Goal: Task Accomplishment & Management: Manage account settings

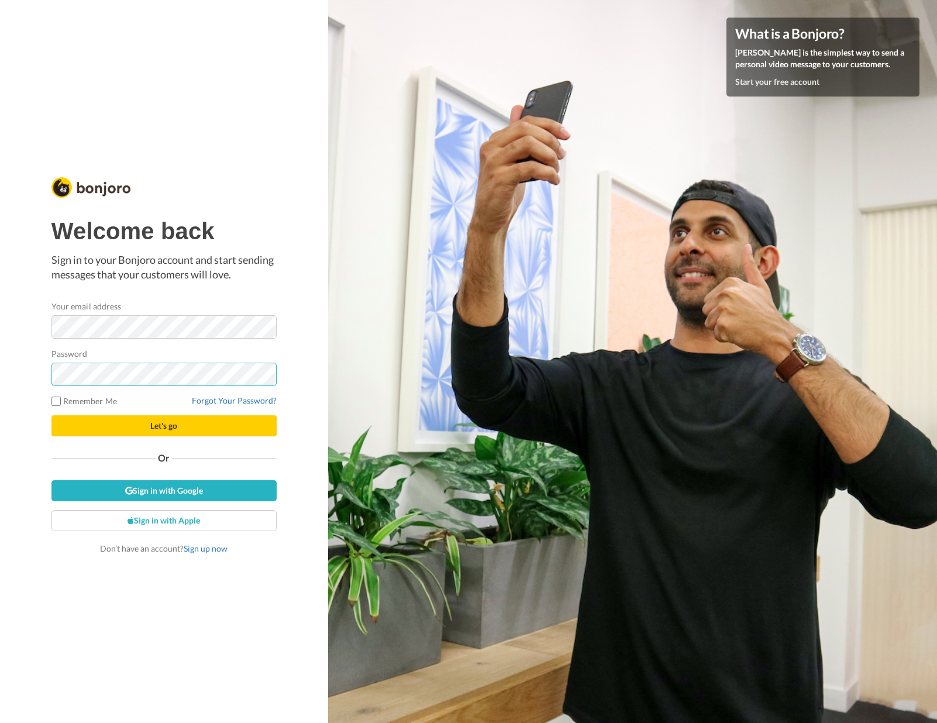
click at [51, 415] on button "Let's go" at bounding box center [163, 425] width 225 height 21
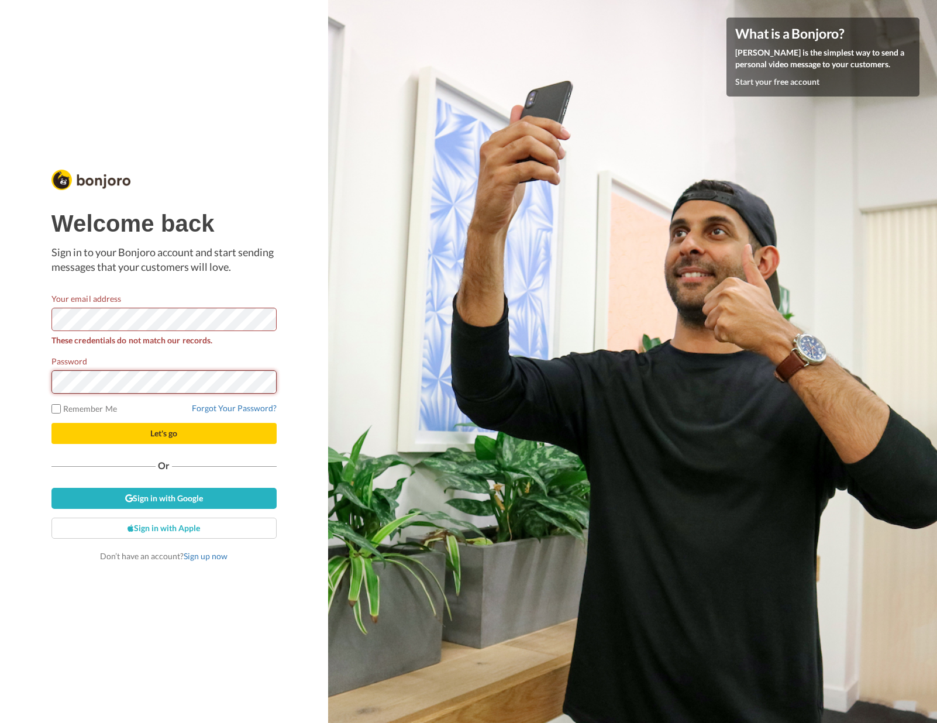
click at [51, 423] on button "Let's go" at bounding box center [163, 433] width 225 height 21
click at [222, 406] on link "Forgot Your Password?" at bounding box center [234, 408] width 85 height 10
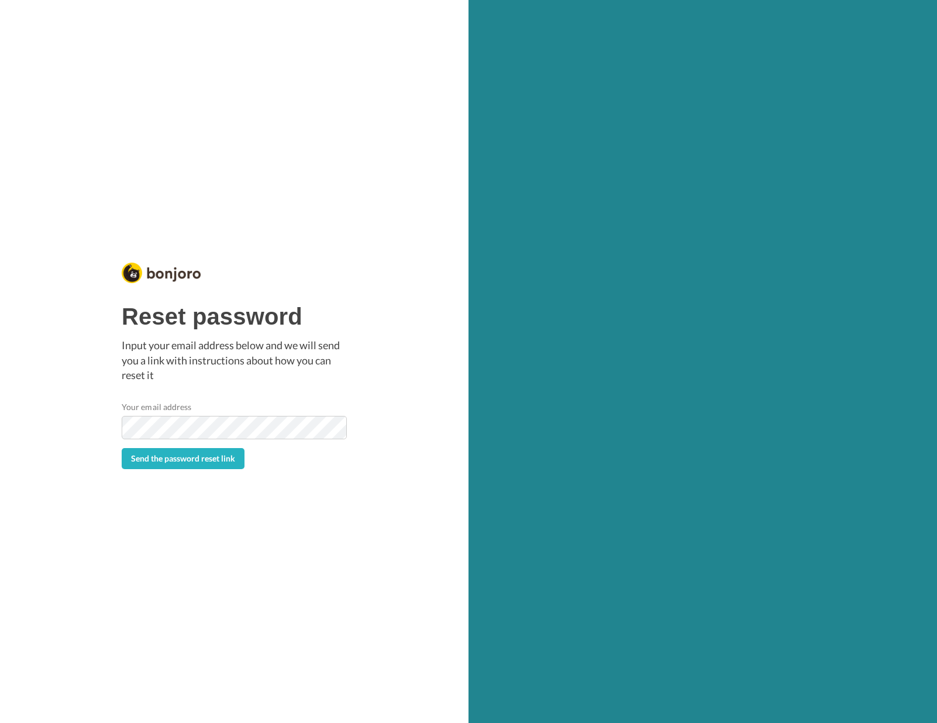
click at [122, 448] on button "Send the password reset link" at bounding box center [183, 458] width 123 height 21
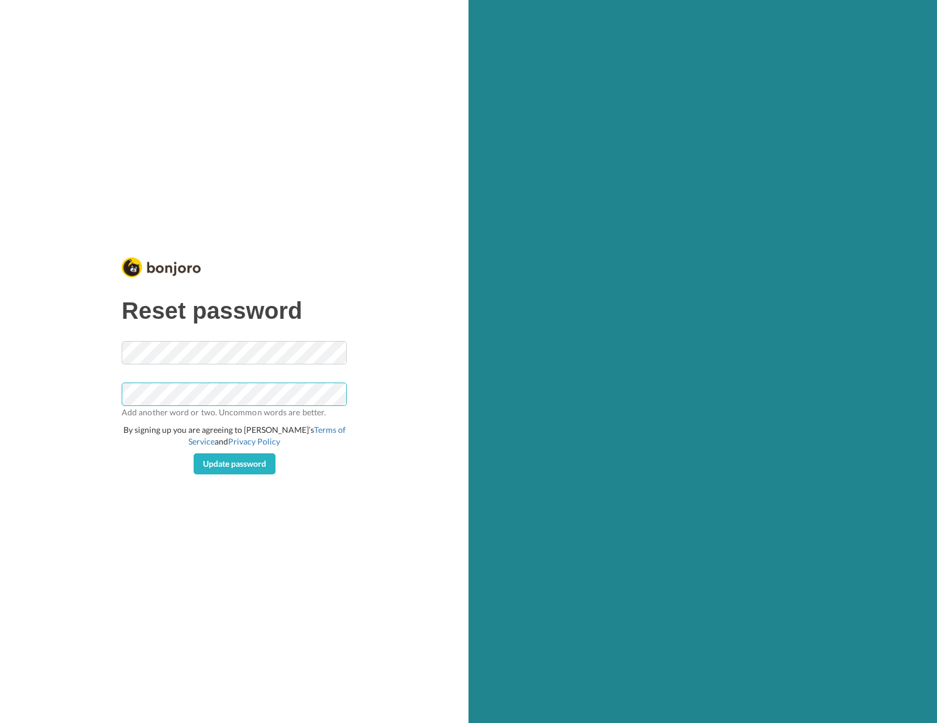
click at [194, 453] on button "Update password" at bounding box center [235, 463] width 82 height 21
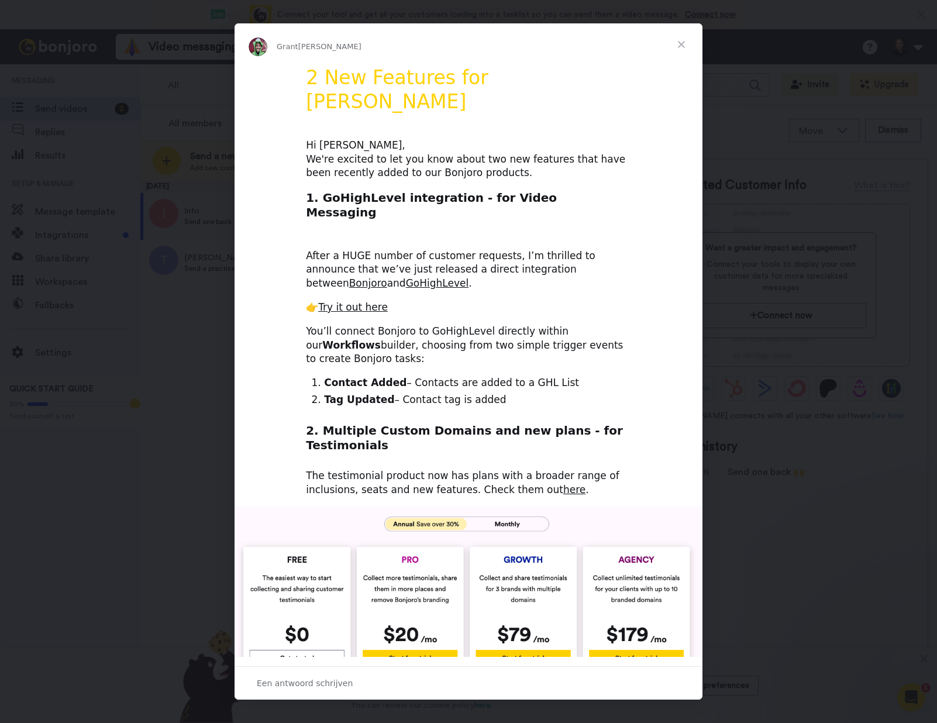
click at [685, 40] on span "Sluiten" at bounding box center [681, 44] width 42 height 42
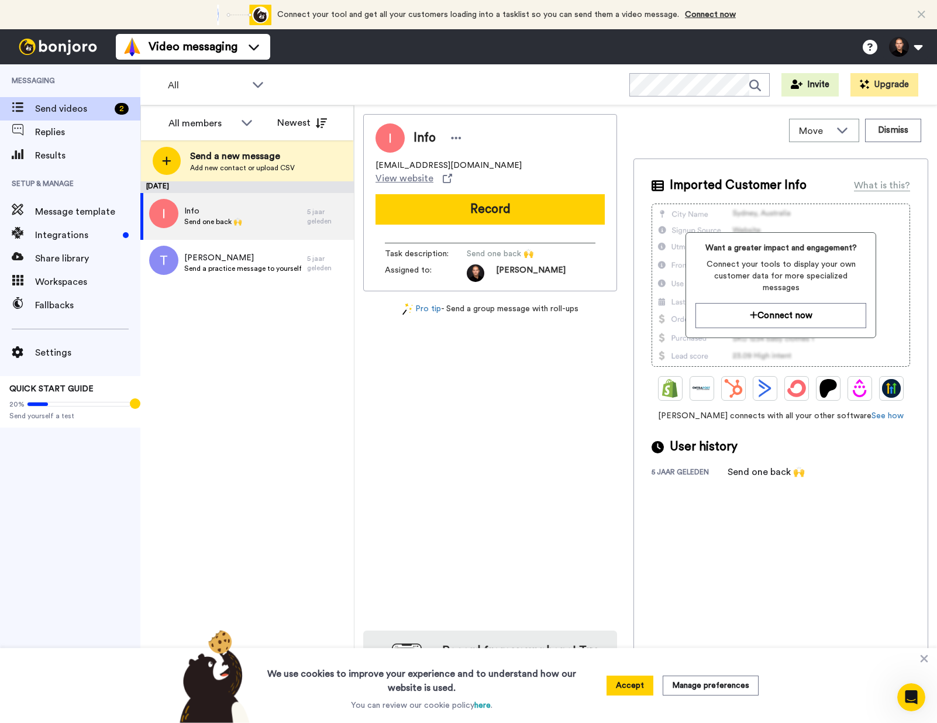
click at [78, 88] on span "Messaging" at bounding box center [70, 80] width 140 height 33
click at [54, 127] on span "Replies" at bounding box center [87, 132] width 105 height 14
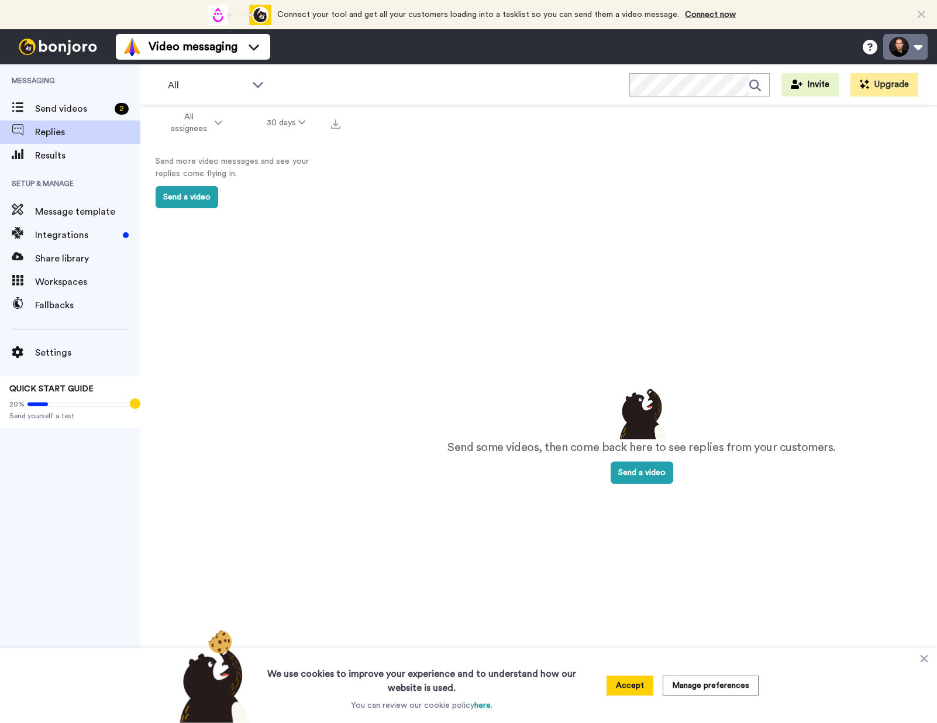
click at [902, 47] on button at bounding box center [905, 47] width 44 height 26
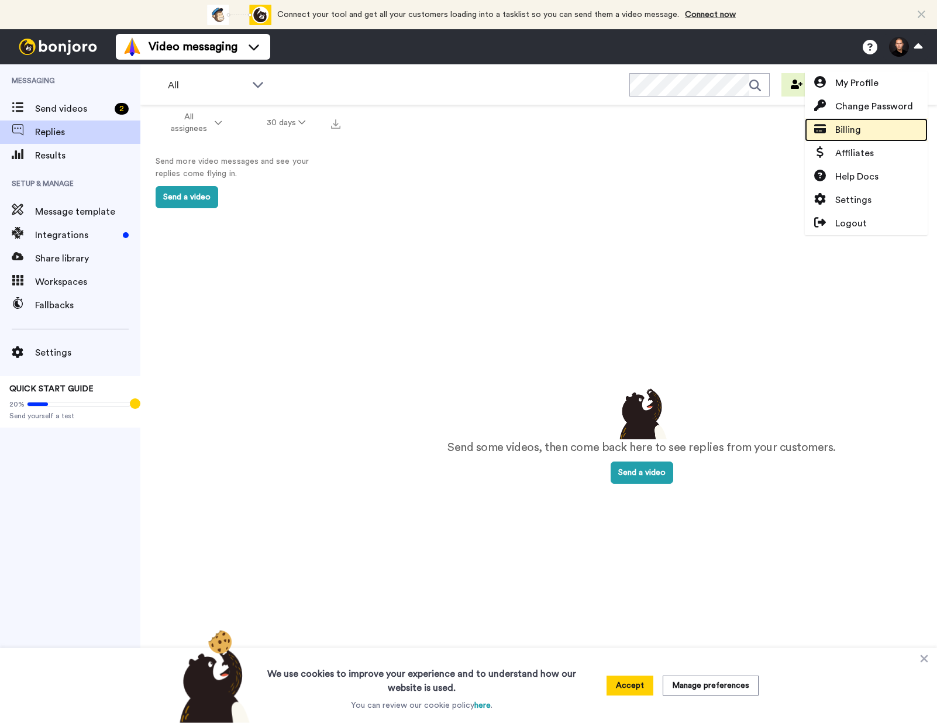
click at [858, 127] on span "Billing" at bounding box center [848, 130] width 26 height 14
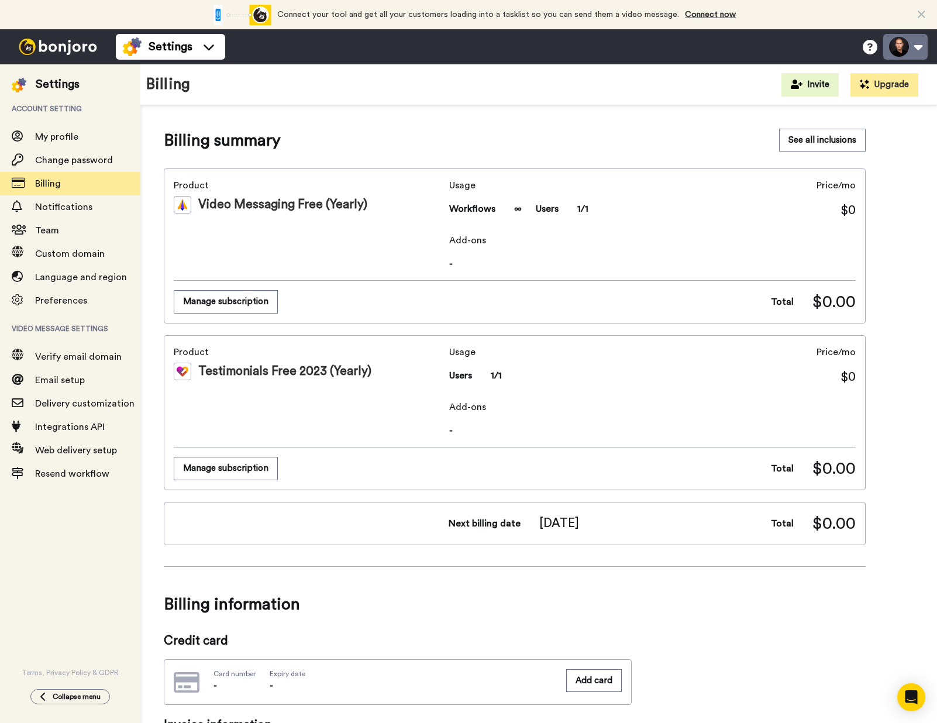
click at [919, 47] on button at bounding box center [905, 47] width 44 height 26
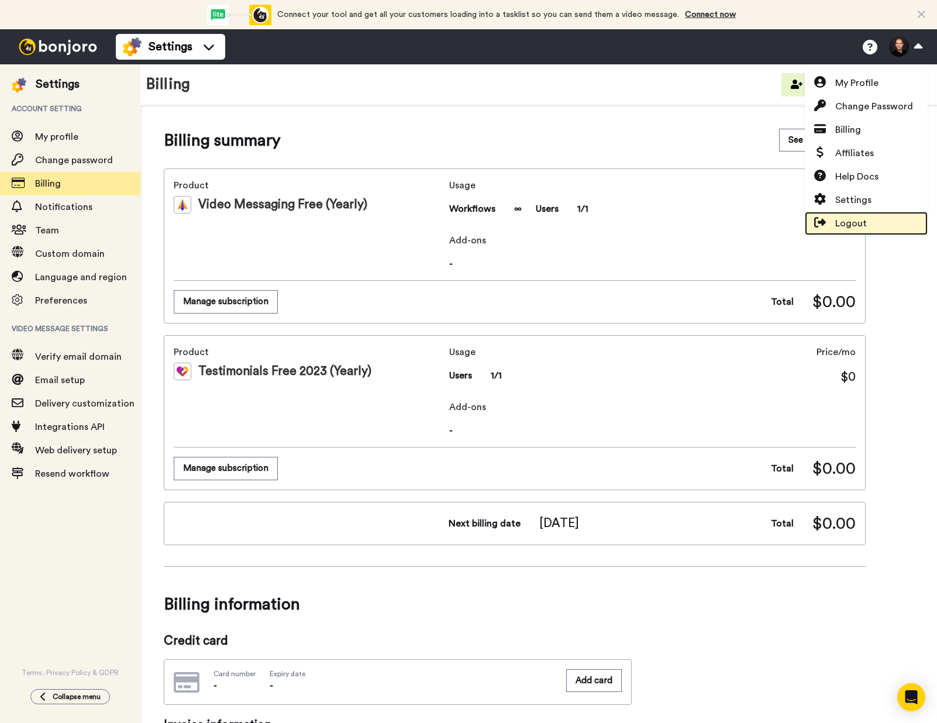
click at [844, 216] on span "Logout" at bounding box center [851, 223] width 32 height 14
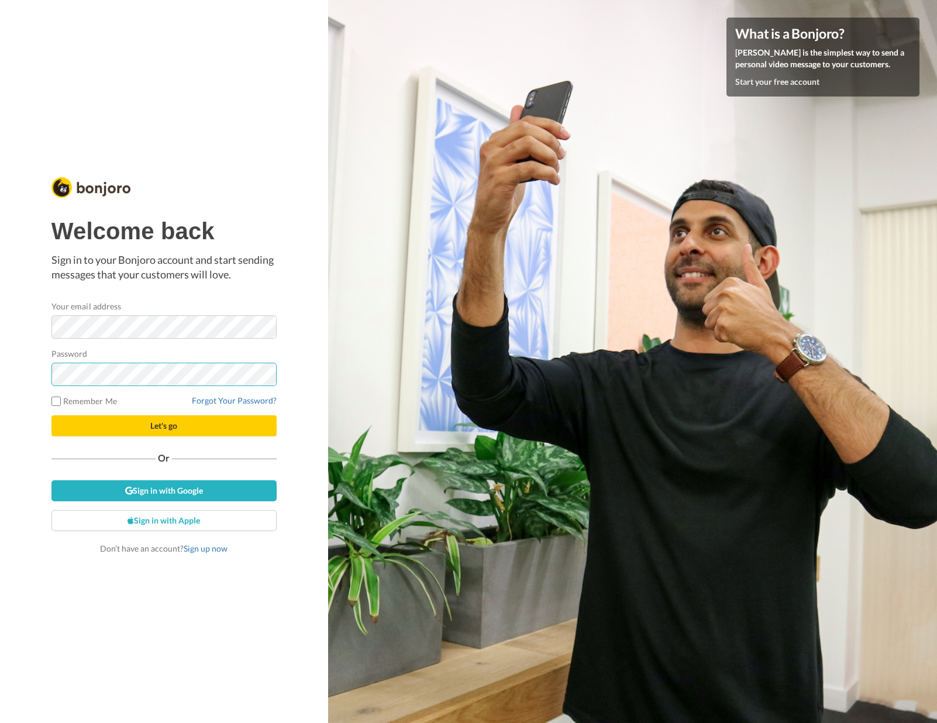
click at [51, 415] on button "Let's go" at bounding box center [163, 425] width 225 height 21
